Goal: Find specific page/section

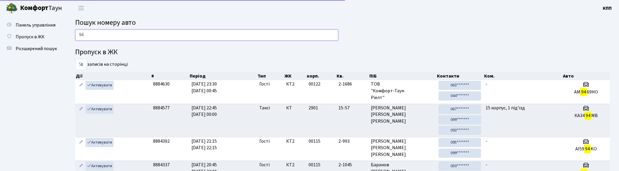
type input "9"
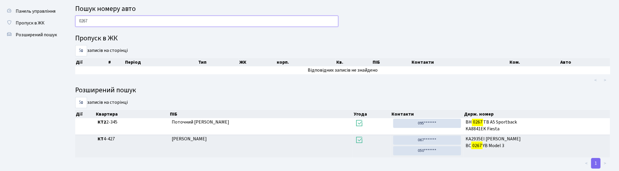
scroll to position [27, 0]
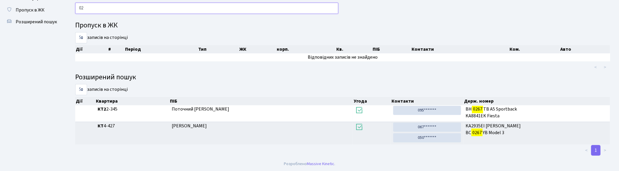
type input "0"
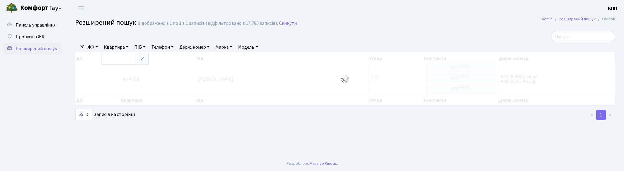
select select "25"
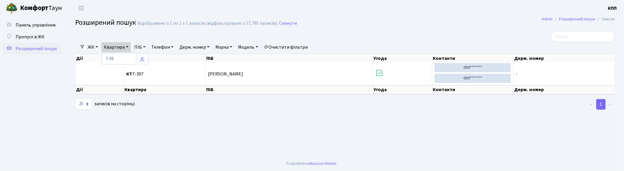
type input "7-39"
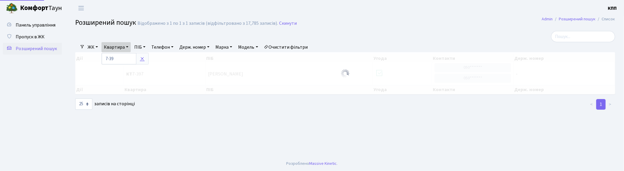
click at [145, 61] on link at bounding box center [142, 58] width 12 height 11
click at [110, 45] on link "Квартира" at bounding box center [115, 47] width 29 height 10
click at [120, 61] on input "text" at bounding box center [119, 58] width 35 height 11
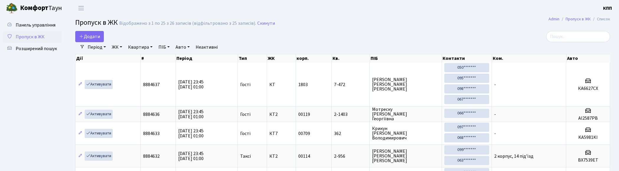
select select "25"
